Goal: Task Accomplishment & Management: Manage account settings

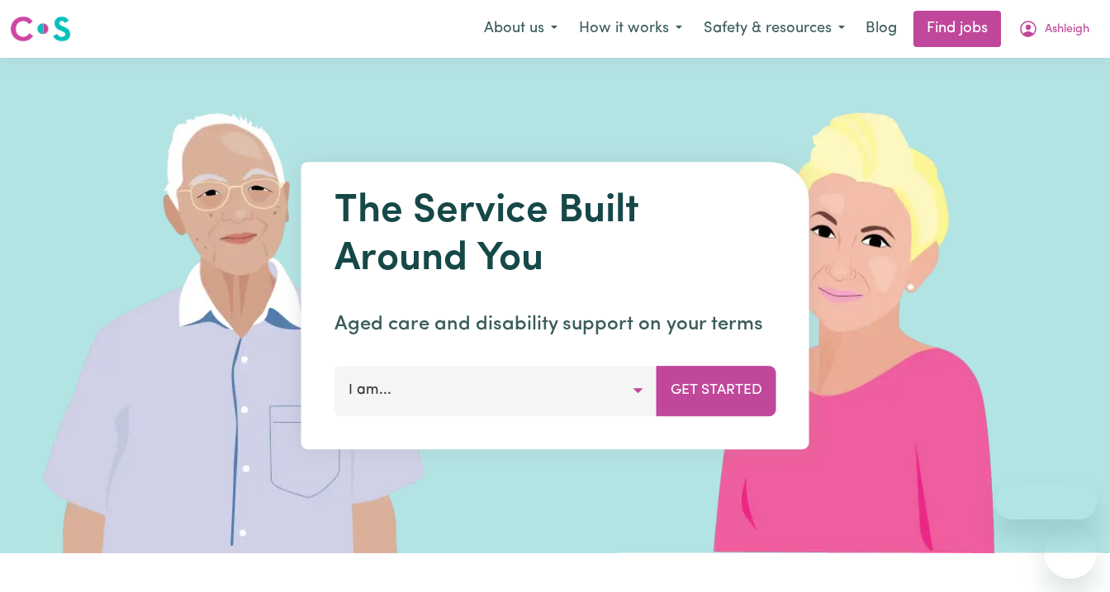
click at [1056, 21] on span "Ashleigh" at bounding box center [1067, 30] width 45 height 18
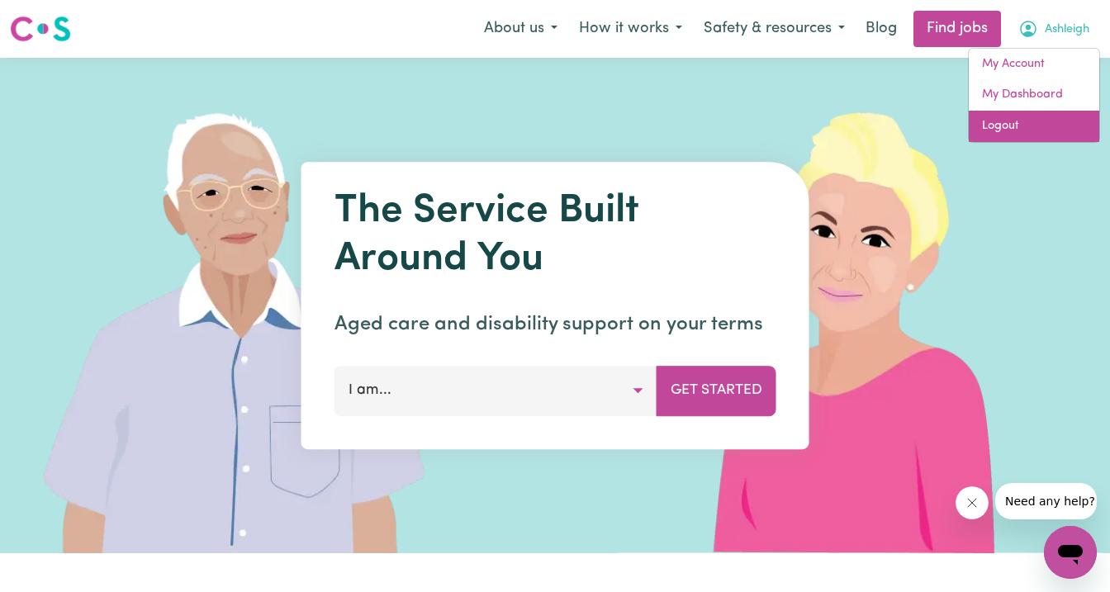
click at [1018, 124] on link "Logout" at bounding box center [1034, 126] width 130 height 31
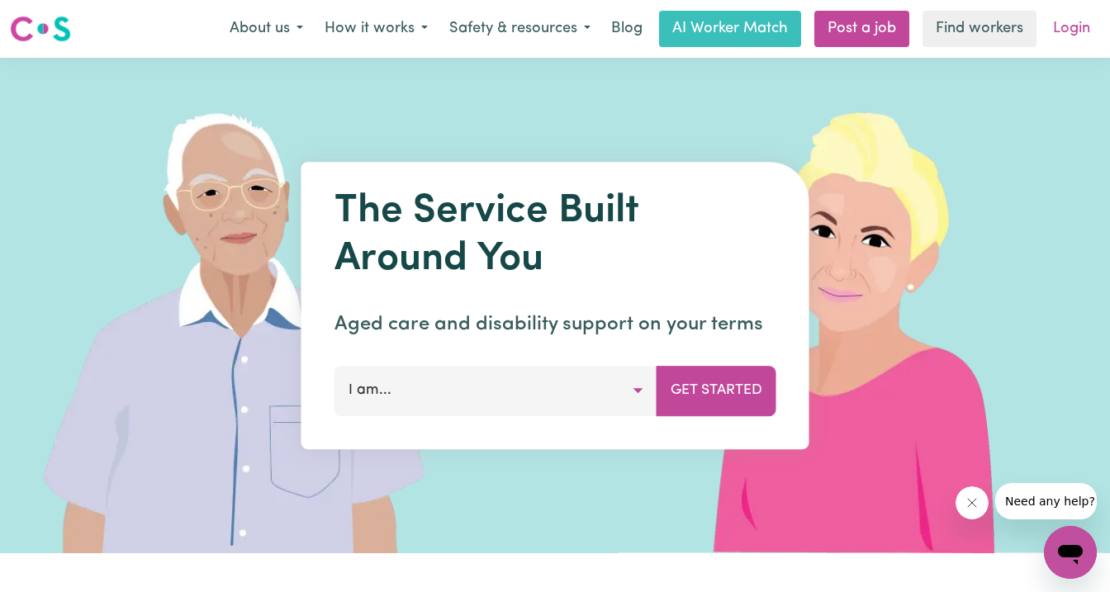
click at [1066, 26] on link "Login" at bounding box center [1071, 29] width 57 height 36
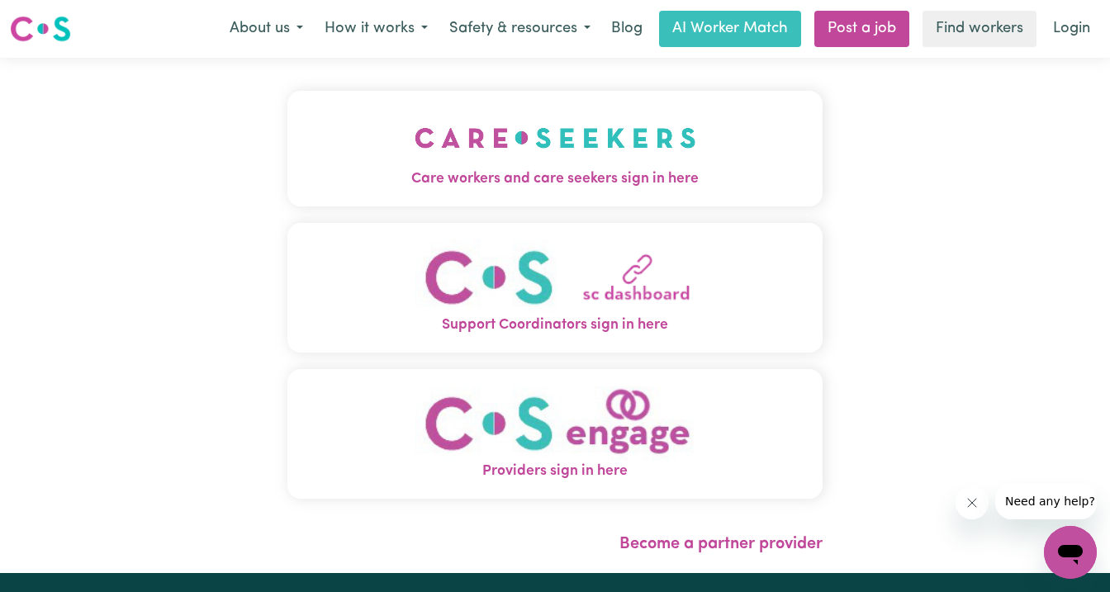
click at [449, 154] on img "Care workers and care seekers sign in here" at bounding box center [556, 137] width 282 height 61
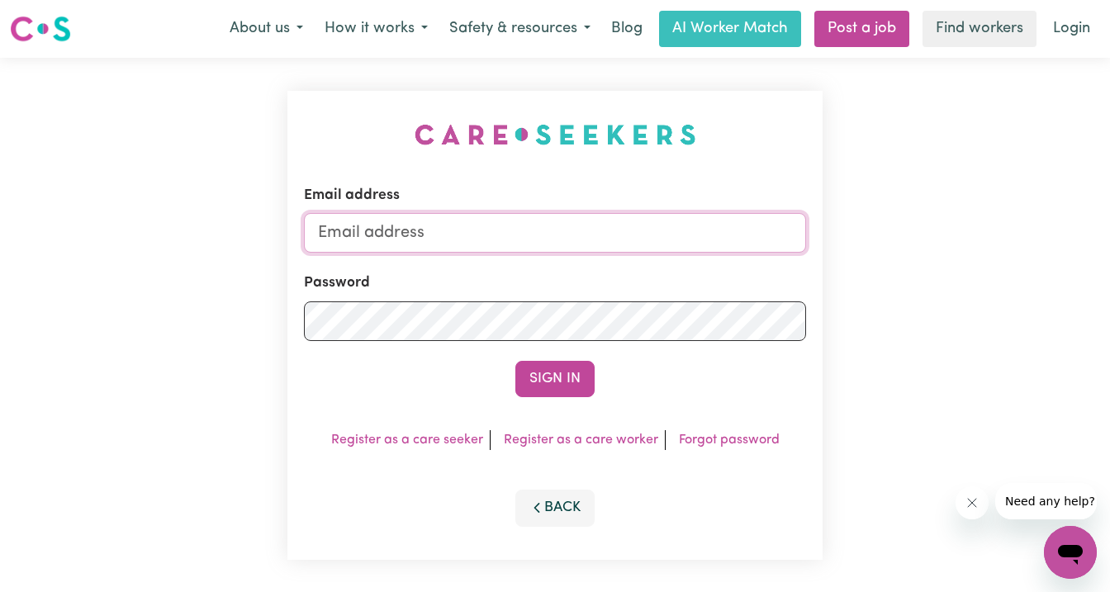
click at [485, 216] on input "Email address" at bounding box center [555, 233] width 502 height 40
type input "[EMAIL_ADDRESS][DOMAIN_NAME]"
click at [515, 361] on button "Sign In" at bounding box center [554, 379] width 79 height 36
